Goal: Task Accomplishment & Management: Complete application form

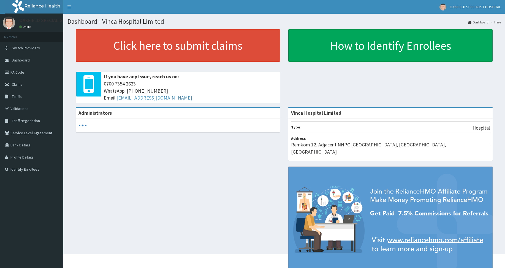
click at [10, 72] on icon at bounding box center [8, 72] width 6 height 4
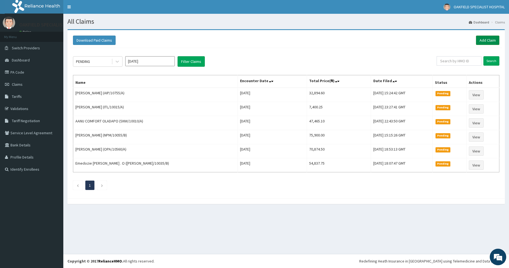
click at [485, 40] on link "Add Claim" at bounding box center [487, 40] width 23 height 9
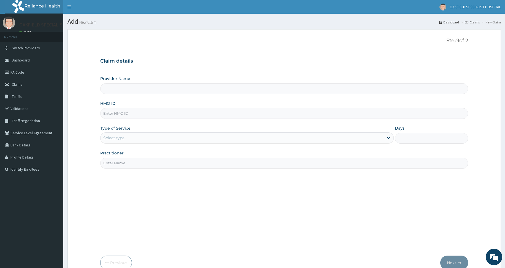
type input "Vinca Hospital Limited"
click at [153, 115] on input "HMO ID" at bounding box center [284, 113] width 368 height 11
paste input "ABP/10402/C"
type input "ABP/10402/C"
click at [114, 140] on div "Select type" at bounding box center [113, 138] width 21 height 6
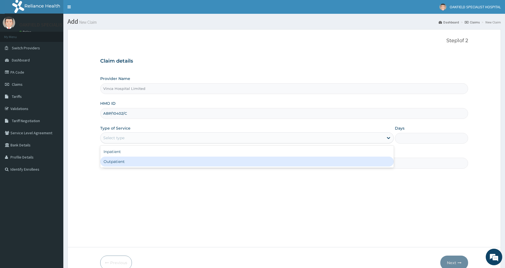
click at [119, 164] on div "Outpatient" at bounding box center [247, 161] width 294 height 10
type input "1"
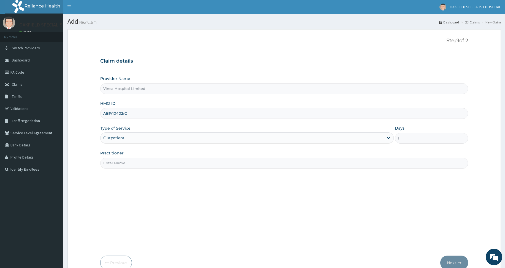
click at [120, 164] on input "Practitioner" at bounding box center [284, 162] width 368 height 11
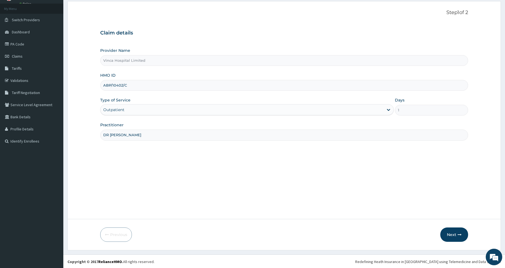
scroll to position [29, 0]
type input "DR CHUCKS"
click at [455, 230] on button "Next" at bounding box center [454, 234] width 28 height 14
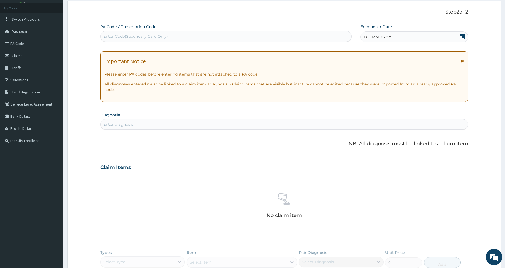
click at [116, 33] on div "Enter Code(Secondary Care Only)" at bounding box center [226, 36] width 251 height 9
paste input "PA/52A6A9"
type input "PA/52A6A9"
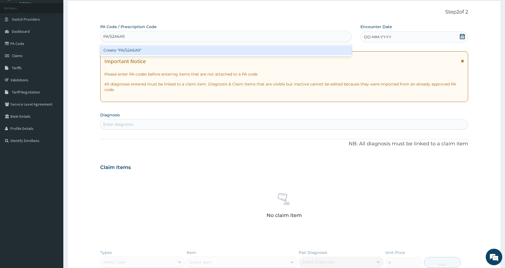
click at [125, 53] on div "Create "PA/52A6A9"" at bounding box center [225, 50] width 251 height 10
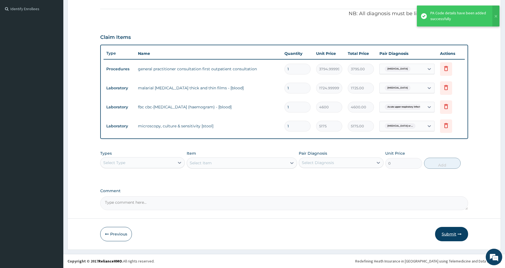
click at [449, 235] on button "Submit" at bounding box center [451, 234] width 33 height 14
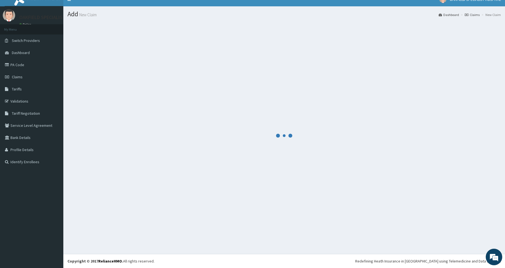
scroll to position [160, 0]
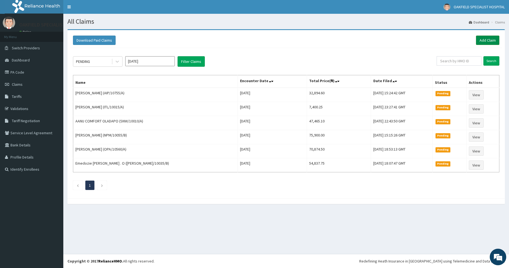
click at [486, 40] on link "Add Claim" at bounding box center [487, 40] width 23 height 9
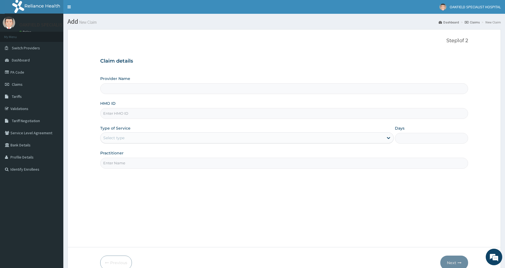
click at [120, 116] on input "HMO ID" at bounding box center [284, 113] width 368 height 11
paste input "BP/10402/B"
type input "BP/10402/B"
type input "Vinca Hospital Limited"
type input "BP/10402/B"
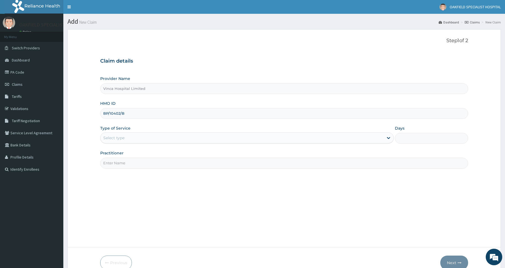
drag, startPoint x: 120, startPoint y: 143, endPoint x: 116, endPoint y: 142, distance: 3.5
click at [118, 143] on div "Select type" at bounding box center [247, 137] width 294 height 11
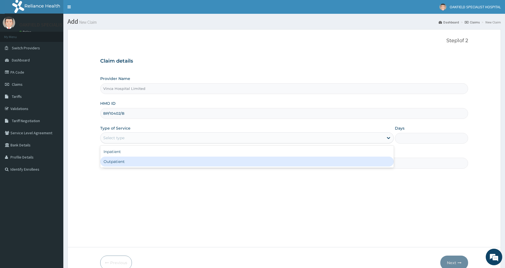
click at [118, 167] on div "Inpatient Outpatient" at bounding box center [247, 156] width 294 height 22
click at [120, 163] on div "Outpatient" at bounding box center [247, 161] width 294 height 10
type input "1"
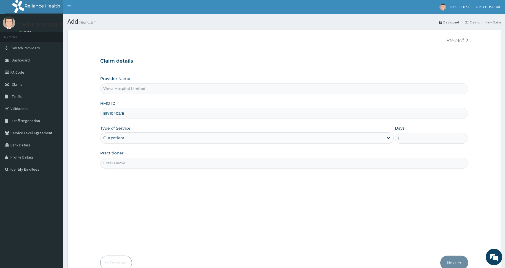
click at [123, 164] on input "Practitioner" at bounding box center [284, 162] width 368 height 11
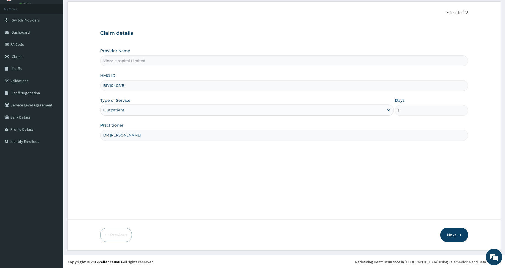
scroll to position [29, 0]
type input "DR CHUCKS"
drag, startPoint x: 452, startPoint y: 229, endPoint x: 444, endPoint y: 230, distance: 7.7
click at [452, 230] on button "Next" at bounding box center [454, 234] width 28 height 14
click at [453, 233] on button "Next" at bounding box center [454, 234] width 28 height 14
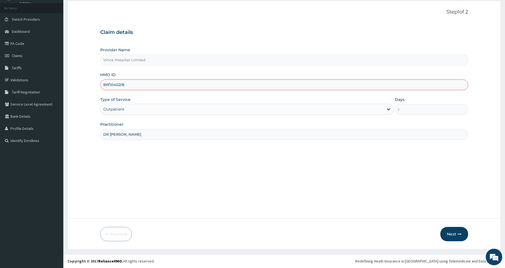
scroll to position [0, 0]
drag, startPoint x: 136, startPoint y: 85, endPoint x: 71, endPoint y: 84, distance: 64.7
click at [71, 84] on form "Step 1 of 2 Claim details Provider Name Vinca Hospital Limited HMO ID BP/10402/…" at bounding box center [283, 125] width 433 height 249
paste input "A"
type input "ABP/10402/B"
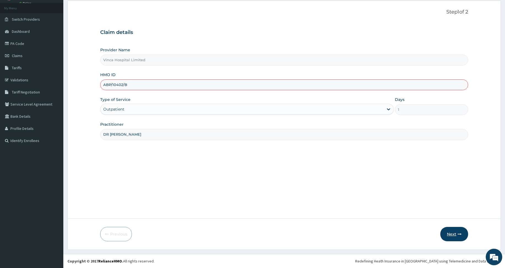
click at [462, 233] on button "Next" at bounding box center [454, 234] width 28 height 14
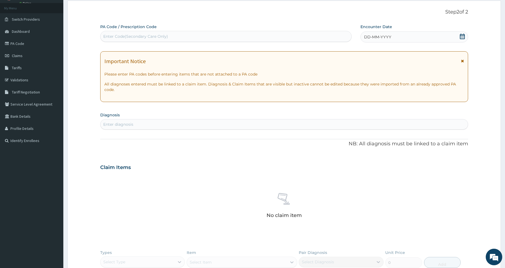
click at [125, 32] on div "Enter Code(Secondary Care Only)" at bounding box center [226, 36] width 251 height 9
paste input "PA/B6E567"
type input "PA/B6E567"
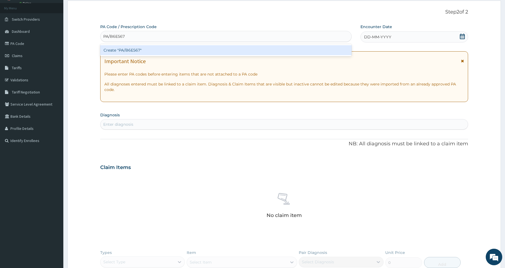
click at [114, 52] on div "Create "PA/B6E567"" at bounding box center [225, 50] width 251 height 10
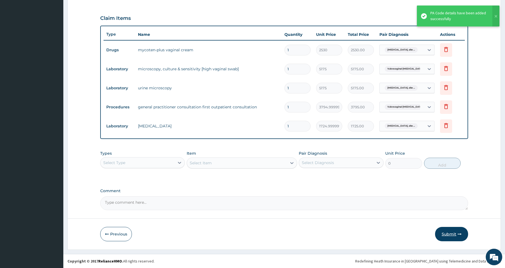
drag, startPoint x: 454, startPoint y: 233, endPoint x: 442, endPoint y: 191, distance: 44.3
click at [454, 233] on button "Submit" at bounding box center [451, 234] width 33 height 14
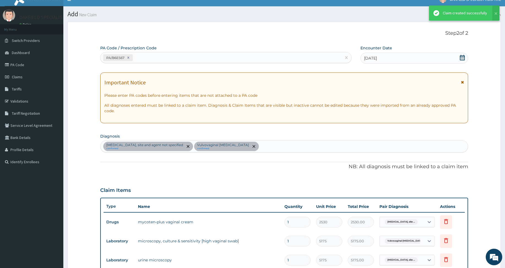
scroll to position [179, 0]
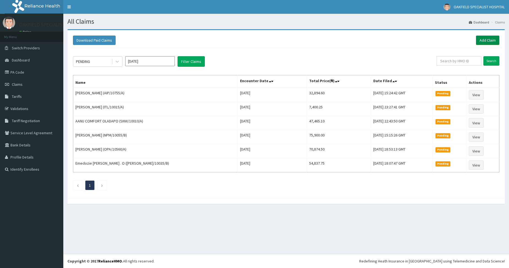
click at [486, 40] on link "Add Claim" at bounding box center [487, 40] width 23 height 9
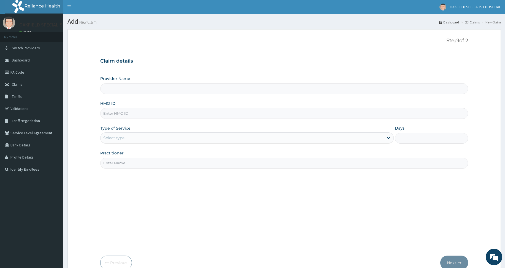
click at [116, 115] on input "HMO ID" at bounding box center [284, 113] width 368 height 11
paste input "ABP/10402/C"
type input "ABP/10402/C"
click at [119, 142] on div "Select type" at bounding box center [242, 137] width 283 height 9
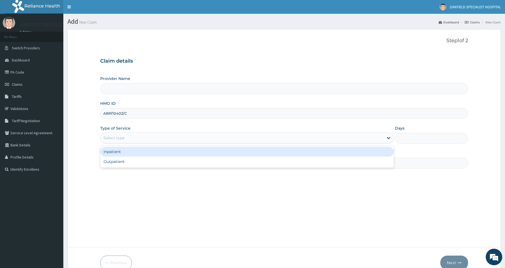
type input "Vinca Hospital Limited"
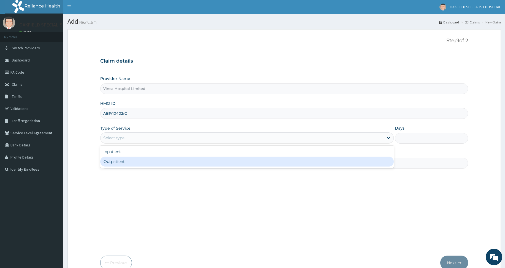
click at [122, 160] on div "Outpatient" at bounding box center [247, 161] width 294 height 10
type input "1"
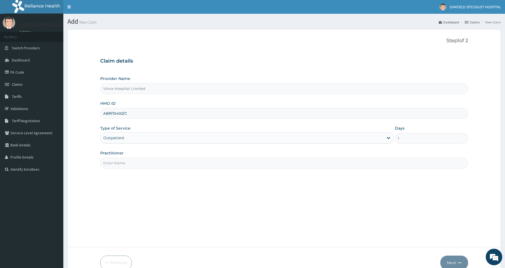
click at [122, 160] on input "Practitioner" at bounding box center [284, 162] width 368 height 11
click at [112, 164] on input "DR CUCKS" at bounding box center [284, 162] width 368 height 11
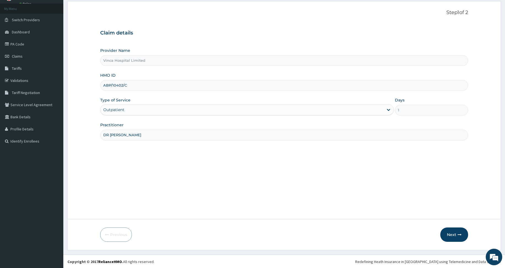
scroll to position [29, 0]
type input "DR CHUCKS"
click at [450, 235] on button "Next" at bounding box center [454, 234] width 28 height 14
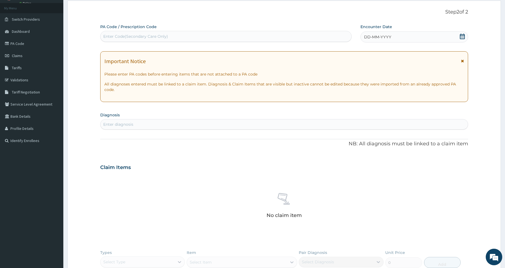
scroll to position [0, 0]
click at [122, 33] on div "Enter Code(Secondary Care Only)" at bounding box center [226, 36] width 251 height 9
paste input "PA/97AB2E"
type input "PA/97AB2E"
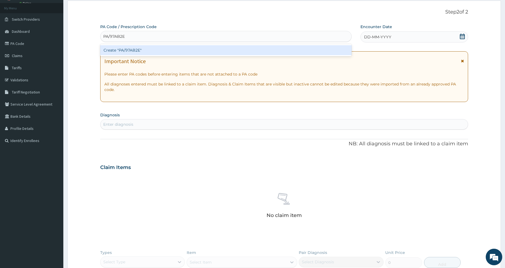
click at [121, 50] on div "Create "PA/97AB2E"" at bounding box center [225, 50] width 251 height 10
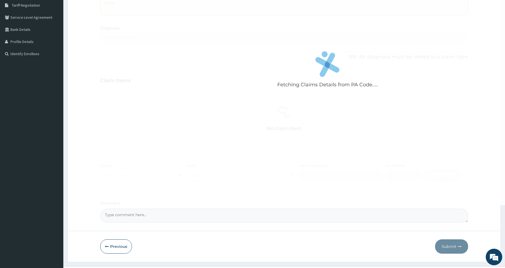
scroll to position [128, 0]
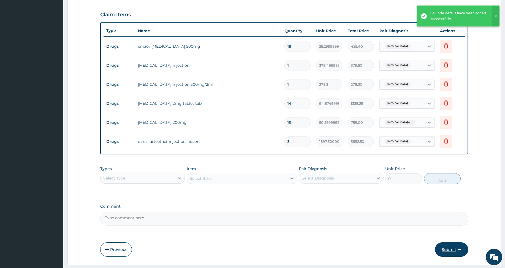
drag, startPoint x: 455, startPoint y: 249, endPoint x: 455, endPoint y: 229, distance: 19.8
click at [455, 249] on button "Submit" at bounding box center [451, 249] width 33 height 14
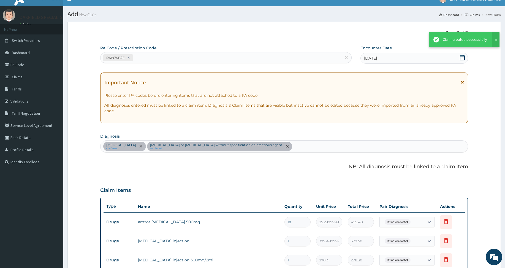
scroll to position [183, 0]
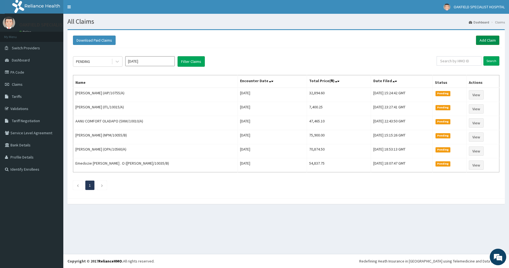
click at [480, 40] on link "Add Claim" at bounding box center [487, 40] width 23 height 9
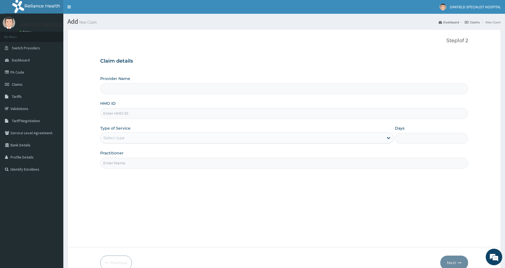
click at [136, 114] on input "HMO ID" at bounding box center [284, 113] width 368 height 11
paste input "CYU/10355/A"
type input "CYU/10355/A"
type input "Vinca Hospital Limited"
type input "CYU/10355/A"
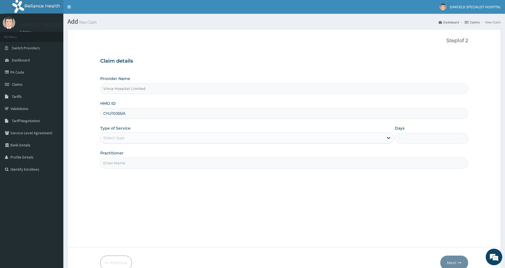
click at [113, 140] on div "Select type" at bounding box center [113, 138] width 21 height 6
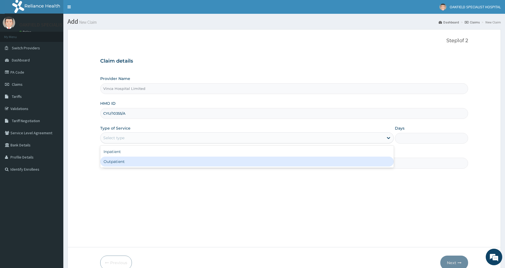
click at [119, 162] on div "Outpatient" at bounding box center [247, 161] width 294 height 10
type input "1"
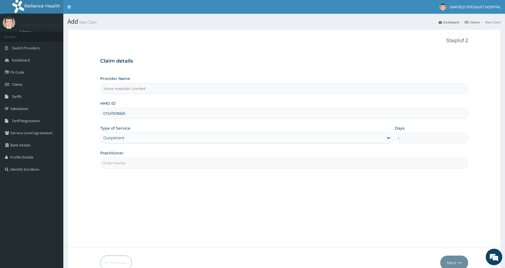
click at [126, 165] on input "Practitioner" at bounding box center [284, 162] width 368 height 11
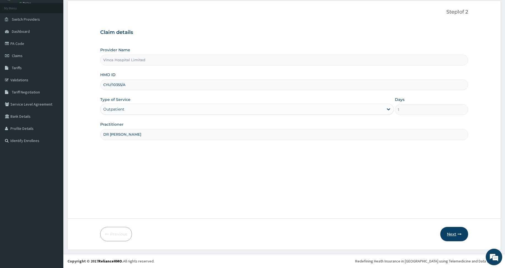
type input "DR CHUCK"
click at [449, 232] on button "Next" at bounding box center [454, 234] width 28 height 14
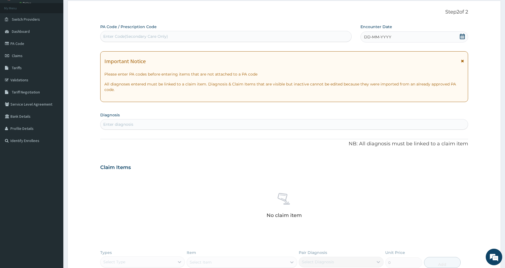
click at [130, 38] on div "Enter Code(Secondary Care Only)" at bounding box center [135, 37] width 65 height 6
paste input "PA/2CCBC8"
type input "PA/2CCBC8"
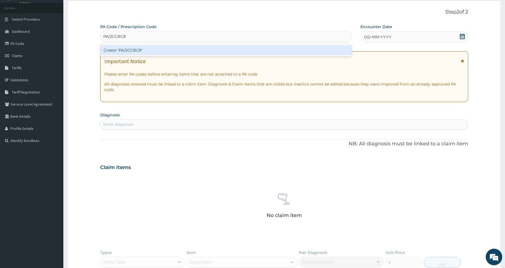
click at [116, 49] on div "Create "PA/2CCBC8"" at bounding box center [225, 50] width 251 height 10
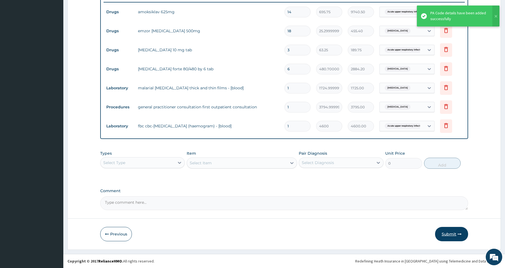
click at [448, 235] on button "Submit" at bounding box center [451, 234] width 33 height 14
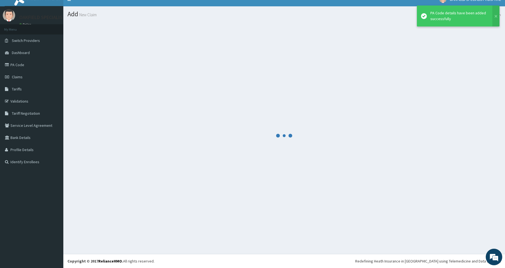
scroll to position [7, 0]
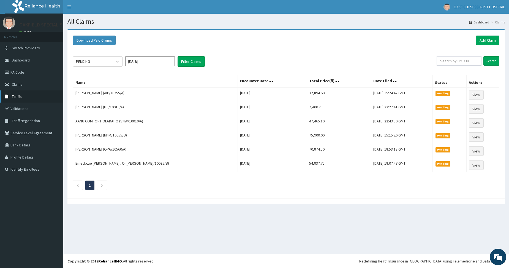
click at [17, 98] on span "Tariffs" at bounding box center [17, 96] width 10 height 5
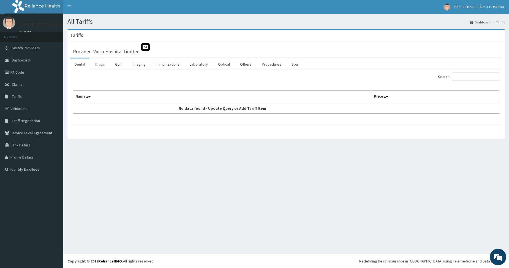
click at [99, 61] on link "Drugs" at bounding box center [100, 64] width 18 height 12
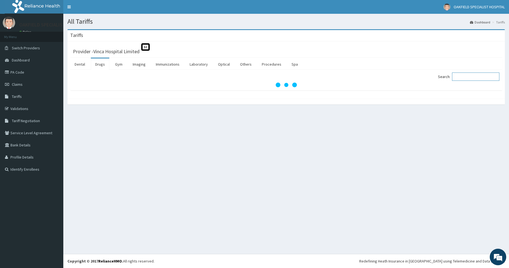
click at [474, 77] on input "Search:" at bounding box center [475, 76] width 47 height 8
type input "FEXOF"
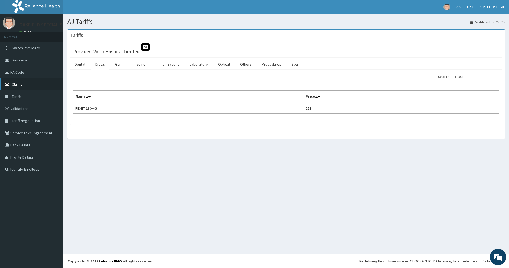
click at [17, 83] on span "Claims" at bounding box center [17, 84] width 11 height 5
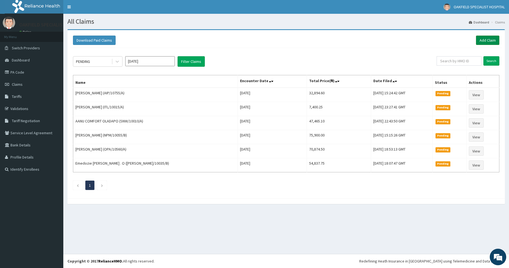
click at [493, 40] on link "Add Claim" at bounding box center [487, 40] width 23 height 9
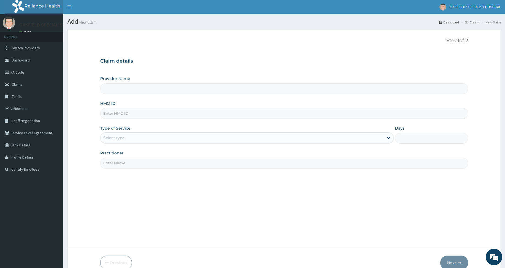
click at [113, 109] on input "HMO ID" at bounding box center [284, 113] width 368 height 11
paste input "FMI/10089/D"
type input "FMI/10089/D"
type input "Vinca Hospital Limited"
type input "FMI/10089/D"
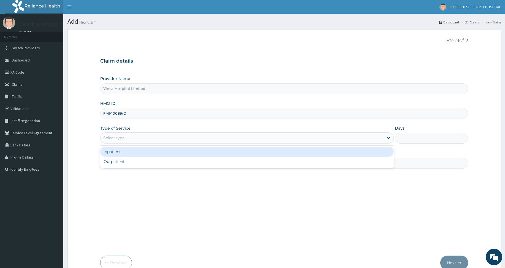
click at [117, 140] on div "Select type" at bounding box center [113, 138] width 21 height 6
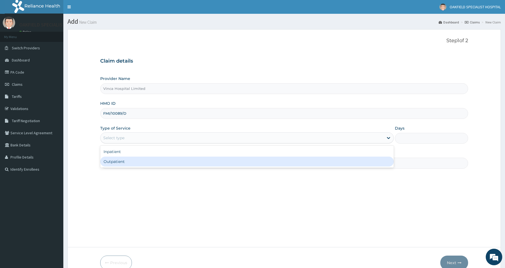
click at [114, 162] on div "Outpatient" at bounding box center [247, 161] width 294 height 10
type input "1"
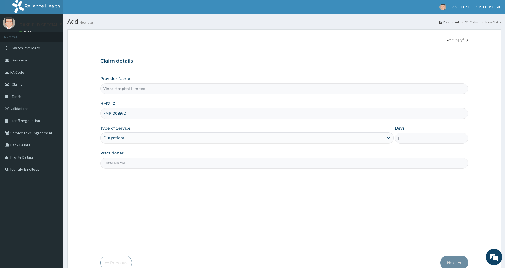
click at [114, 162] on input "Practitioner" at bounding box center [284, 162] width 368 height 11
type input "DR CHUCKS"
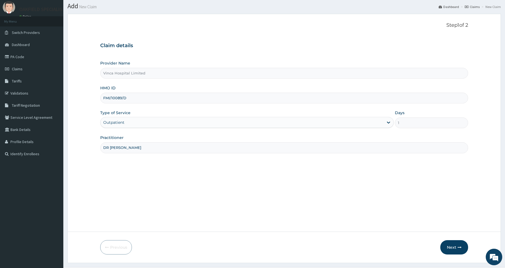
scroll to position [29, 0]
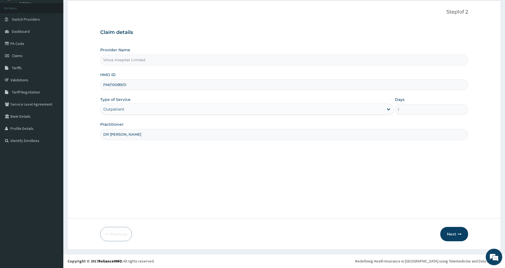
click at [441, 230] on div "Previous Next" at bounding box center [284, 234] width 368 height 14
click at [447, 230] on button "Next" at bounding box center [454, 234] width 28 height 14
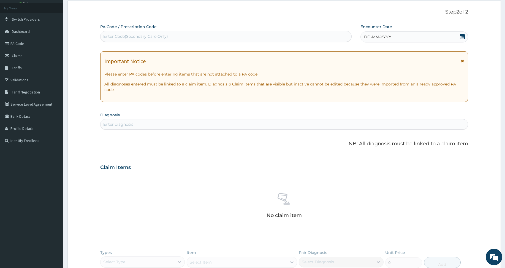
click at [120, 38] on div "Enter Code(Secondary Care Only)" at bounding box center [135, 37] width 65 height 6
paste input "PA/D74FDC"
type input "PA/D74FDC"
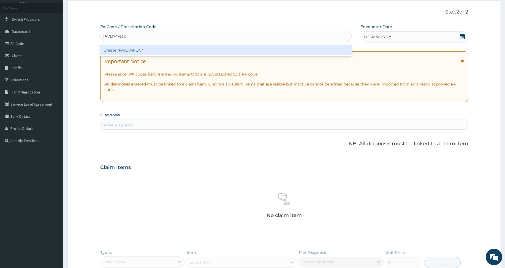
click at [119, 49] on div "Create "PA/D74FDC"" at bounding box center [225, 50] width 251 height 10
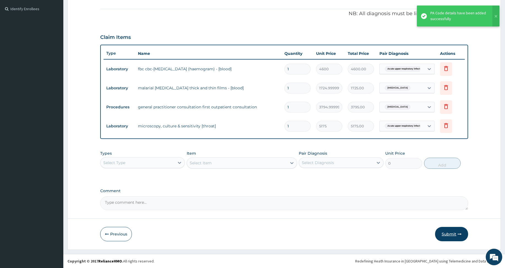
click at [452, 232] on button "Submit" at bounding box center [451, 234] width 33 height 14
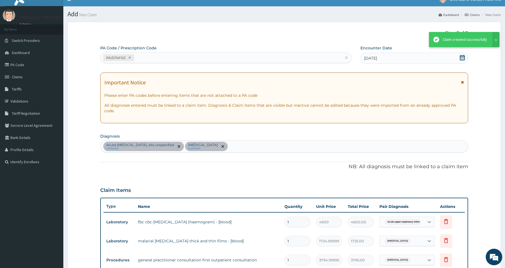
scroll to position [160, 0]
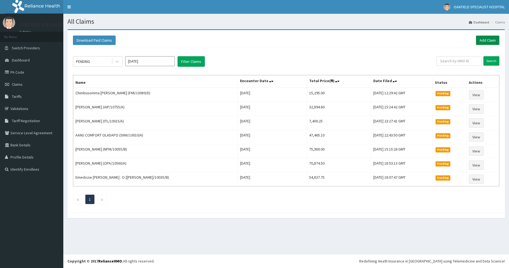
click at [487, 41] on link "Add Claim" at bounding box center [487, 40] width 23 height 9
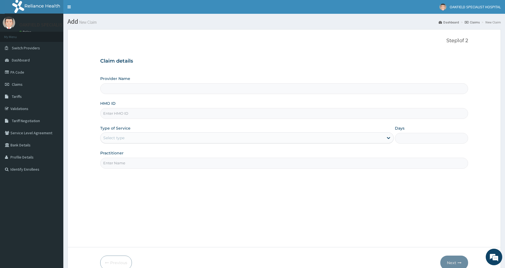
click at [131, 117] on input "HMO ID" at bounding box center [284, 113] width 368 height 11
paste input "[PERSON_NAME]/10055/B"
type input "[PERSON_NAME]/10055/B"
type input "Vinca Hospital Limited"
click at [109, 113] on input "ANH/10055/B" at bounding box center [284, 113] width 368 height 11
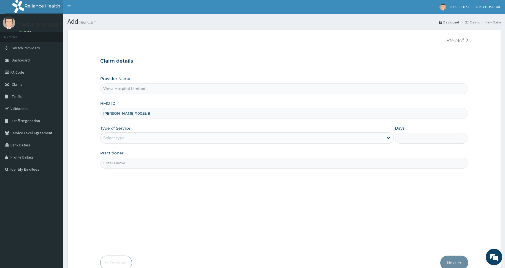
type input "ANH/10055/B"
click at [133, 146] on div "Provider Name Vinca Hospital Limited HMO ID ANH/10055/B Type of Service Select …" at bounding box center [284, 122] width 368 height 93
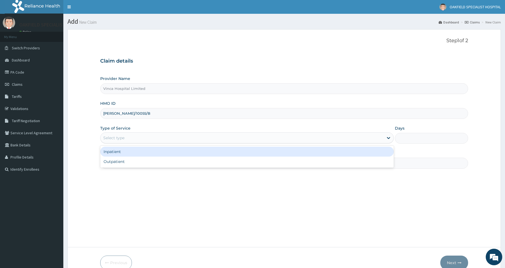
drag, startPoint x: 129, startPoint y: 139, endPoint x: 133, endPoint y: 150, distance: 11.8
click at [129, 138] on div "Select type" at bounding box center [242, 137] width 283 height 9
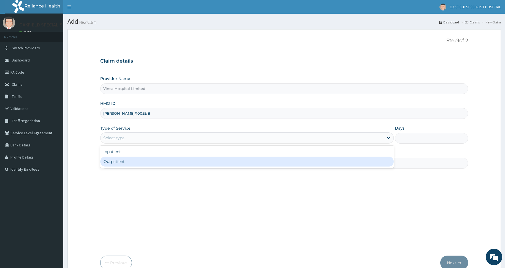
click at [134, 162] on div "Outpatient" at bounding box center [247, 161] width 294 height 10
type input "1"
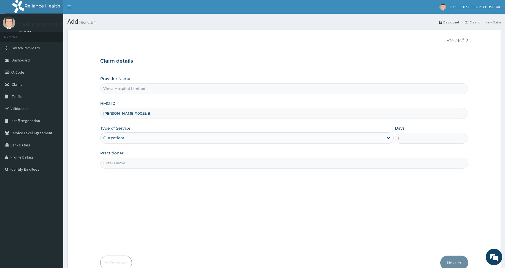
click at [134, 162] on input "Practitioner" at bounding box center [284, 162] width 368 height 11
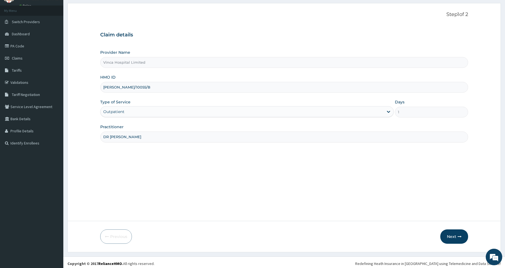
scroll to position [29, 0]
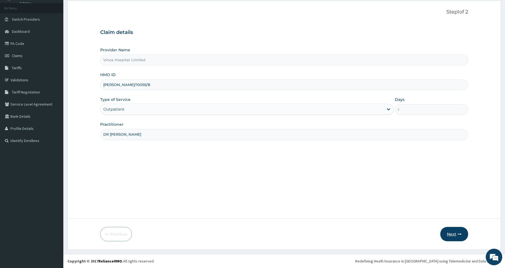
type input "DR CHUCKS"
click at [453, 233] on button "Next" at bounding box center [454, 234] width 28 height 14
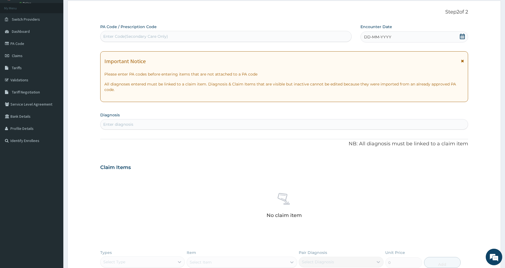
click at [117, 37] on div "Enter Code(Secondary Care Only)" at bounding box center [135, 37] width 65 height 6
paste input "PA/FF95A2"
type input "PA/FF95A2"
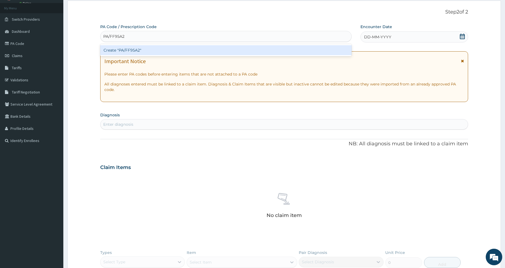
click at [118, 46] on div "Create "PA/FF95A2"" at bounding box center [225, 50] width 251 height 10
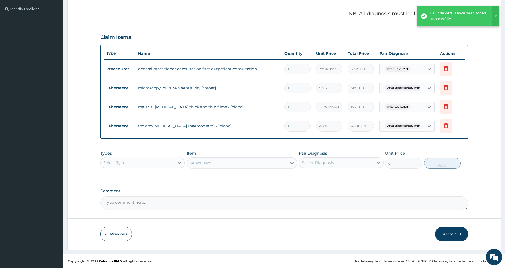
click at [448, 233] on button "Submit" at bounding box center [451, 234] width 33 height 14
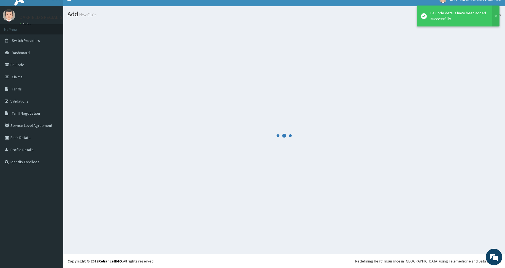
scroll to position [7, 0]
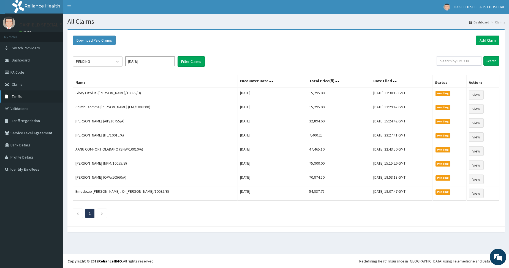
click at [14, 96] on span "Tariffs" at bounding box center [17, 96] width 10 height 5
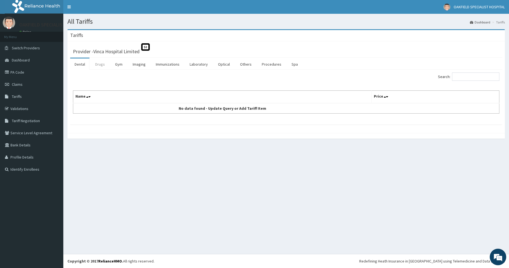
click at [101, 63] on link "Drugs" at bounding box center [100, 64] width 18 height 12
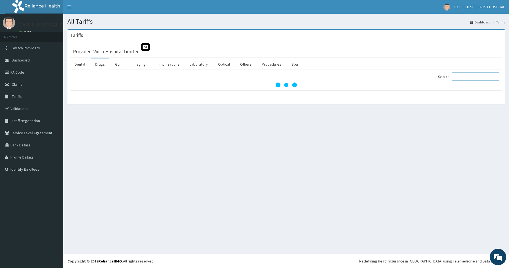
click at [472, 76] on input "Search:" at bounding box center [475, 76] width 47 height 8
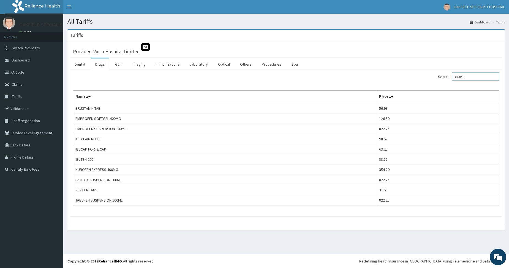
type input "IBUPR"
